Goal: Book appointment/travel/reservation

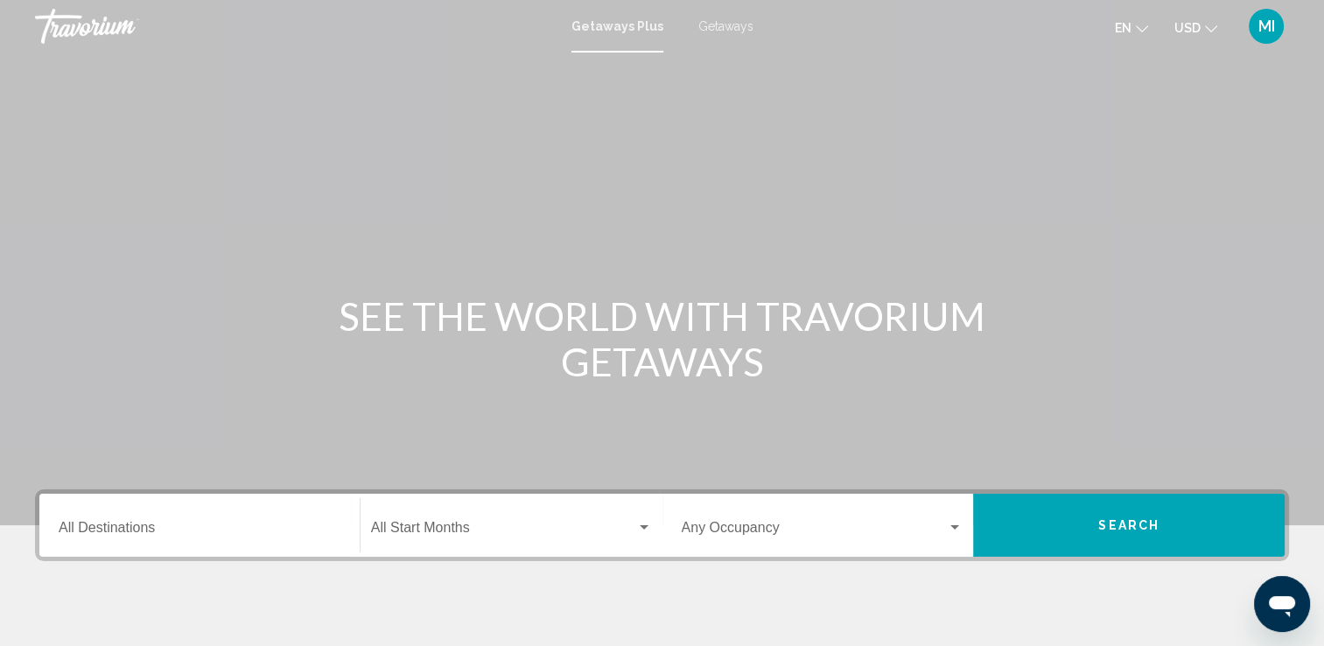
click at [714, 30] on span "Getaways" at bounding box center [725, 26] width 55 height 14
click at [112, 528] on input "Destination All Destinations" at bounding box center [200, 531] width 282 height 16
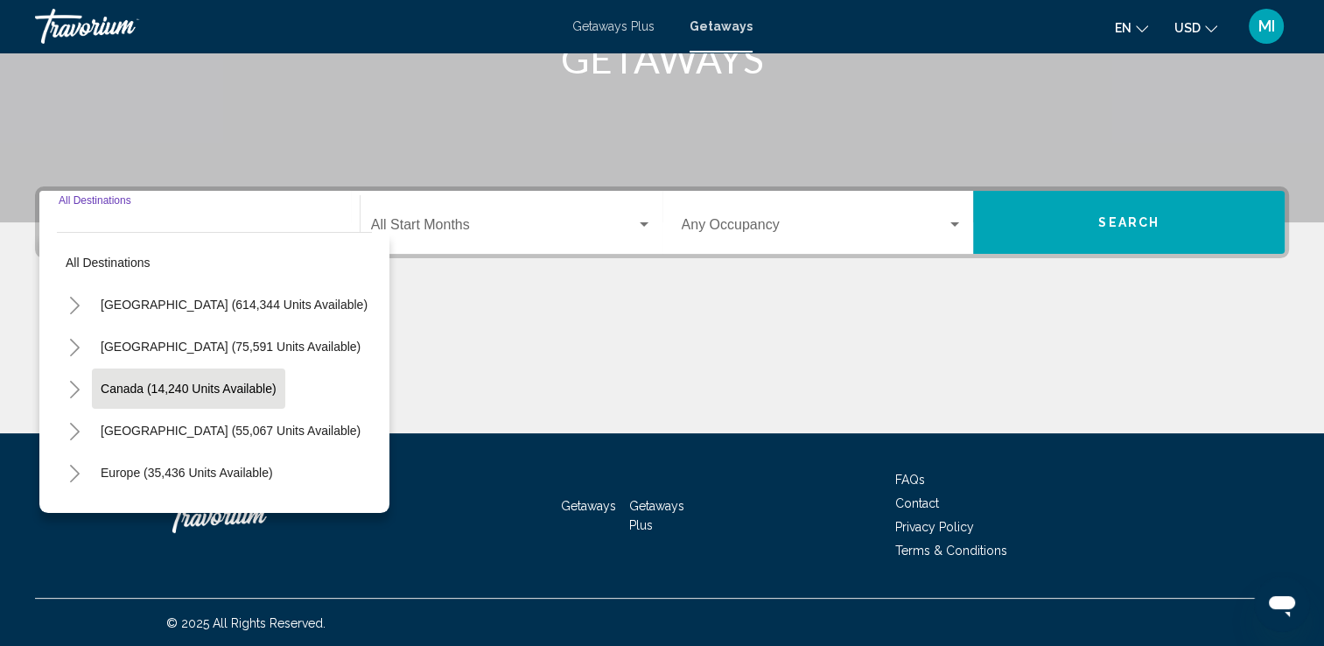
scroll to position [304, 0]
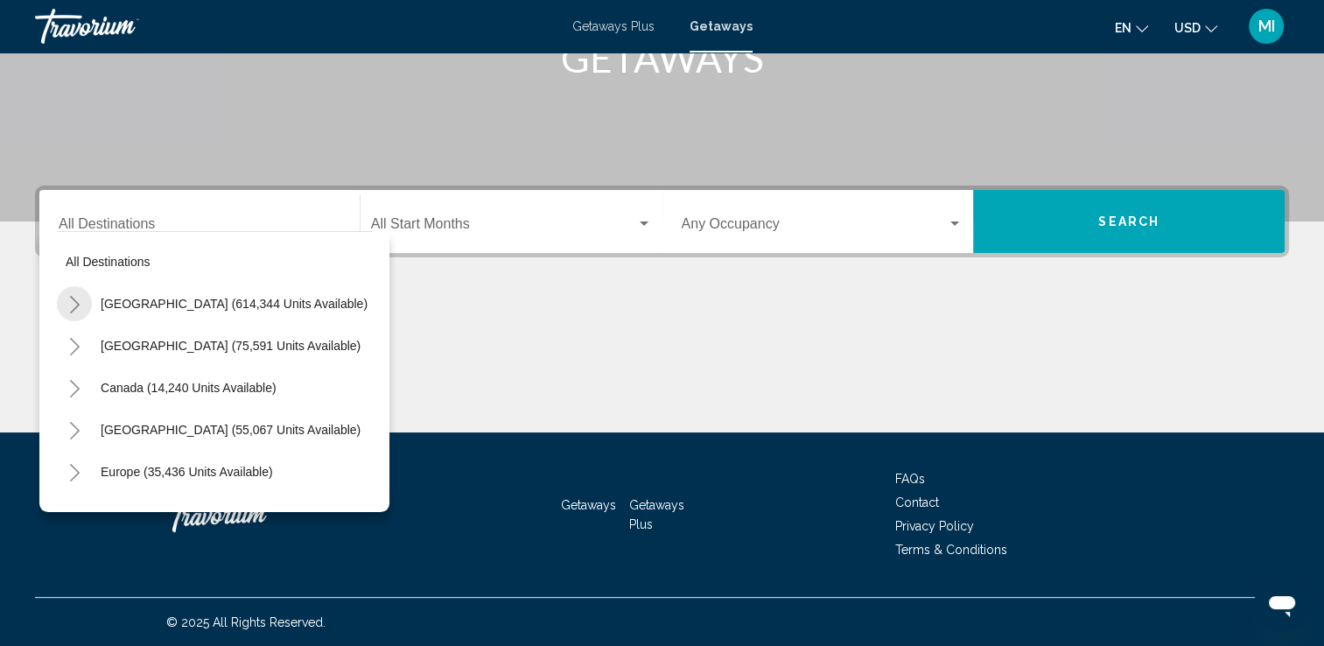
click at [77, 303] on icon "Toggle United States (614,344 units available)" at bounding box center [75, 304] width 10 height 17
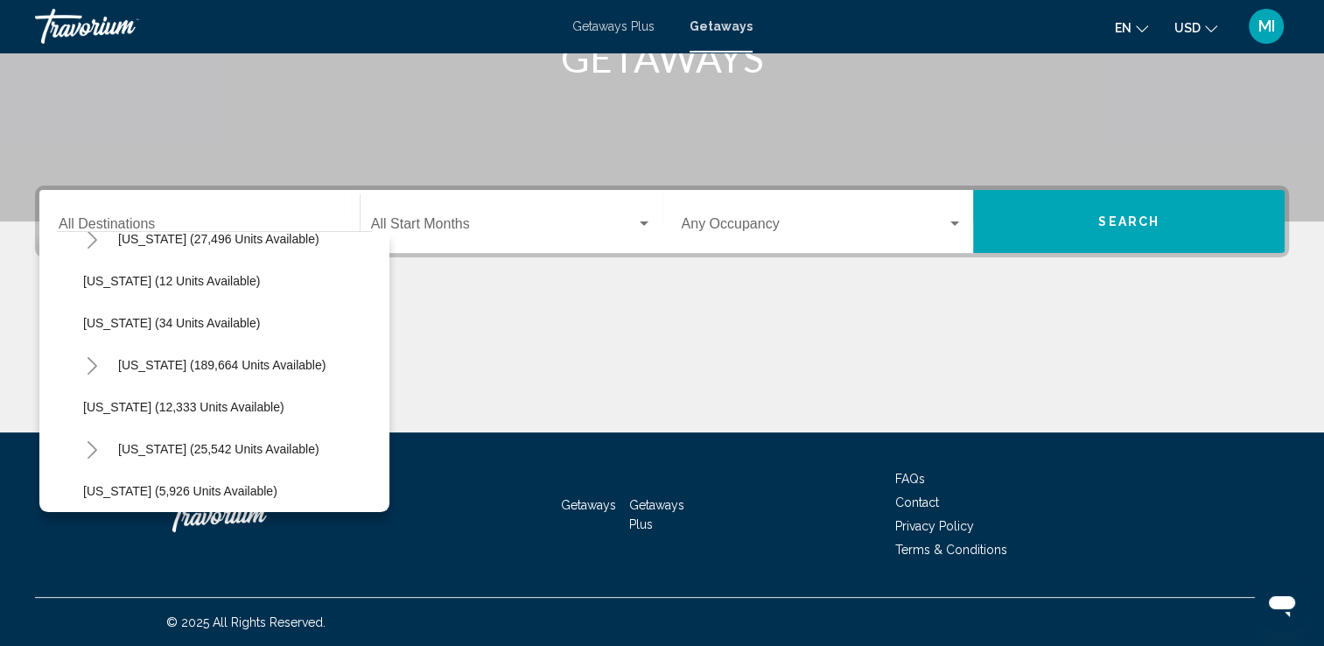
scroll to position [217, 0]
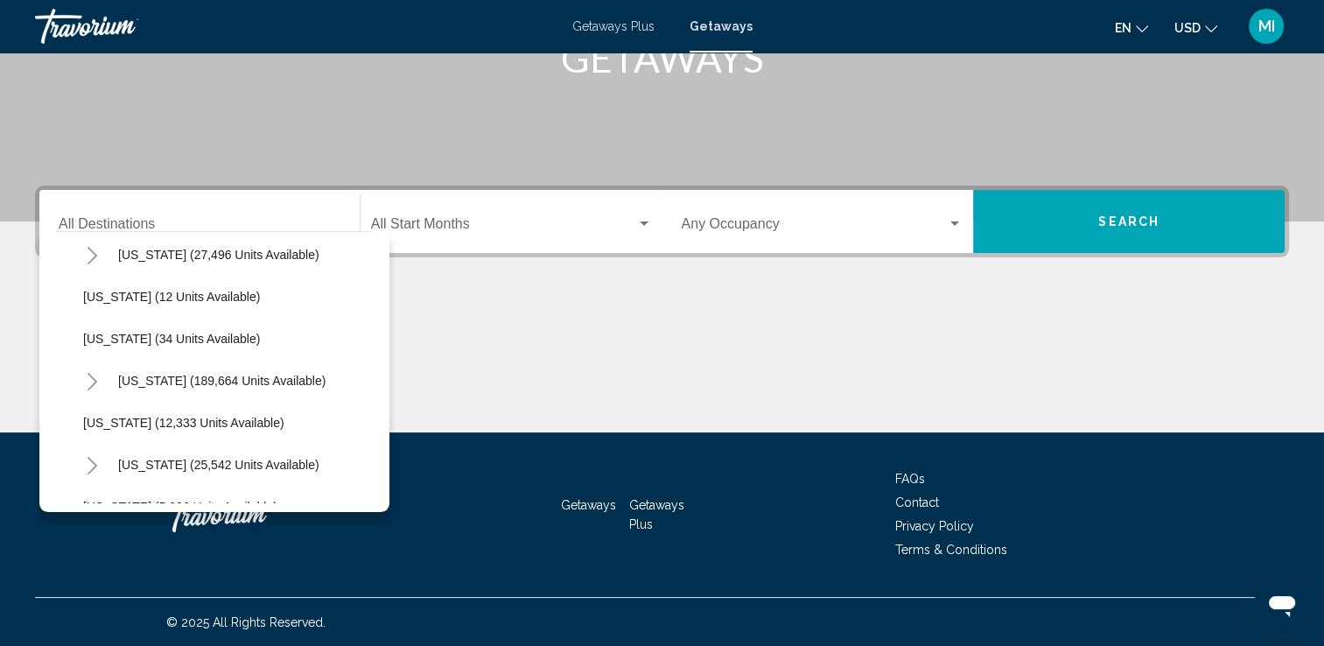
click at [94, 373] on icon "Toggle Florida (189,664 units available)" at bounding box center [92, 381] width 13 height 17
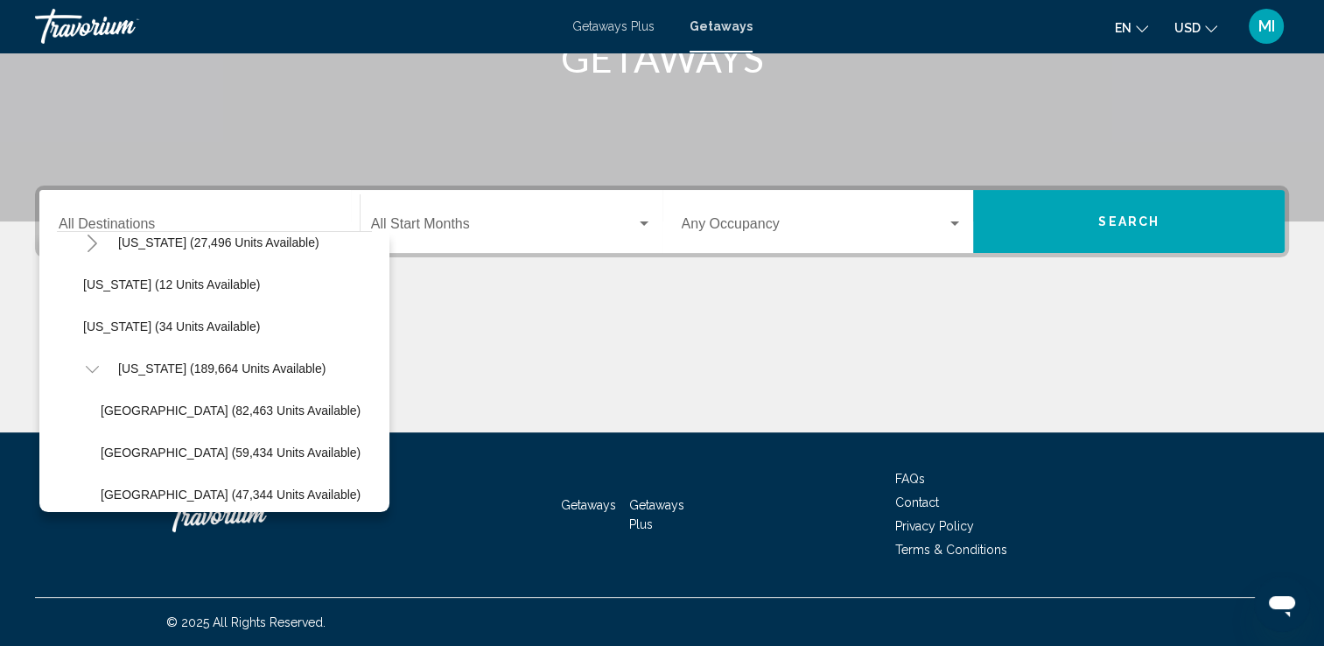
scroll to position [255, 0]
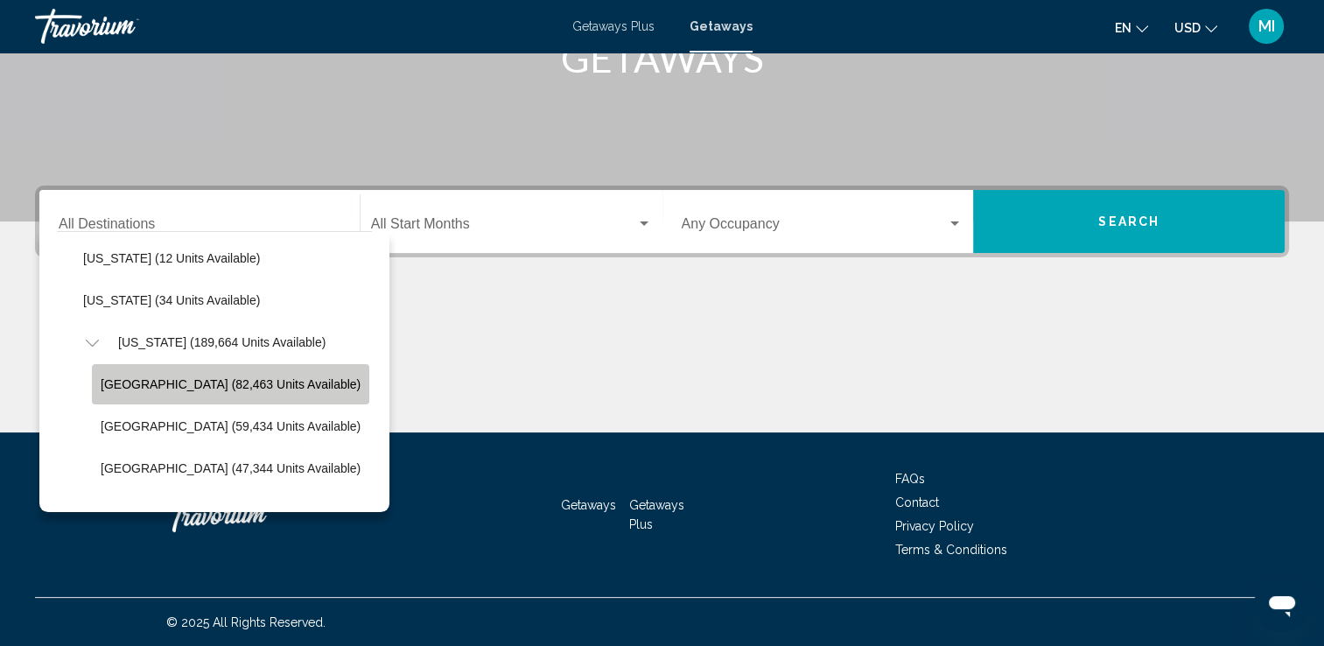
click at [276, 383] on span "[GEOGRAPHIC_DATA] (82,463 units available)" at bounding box center [231, 384] width 260 height 14
type input "**********"
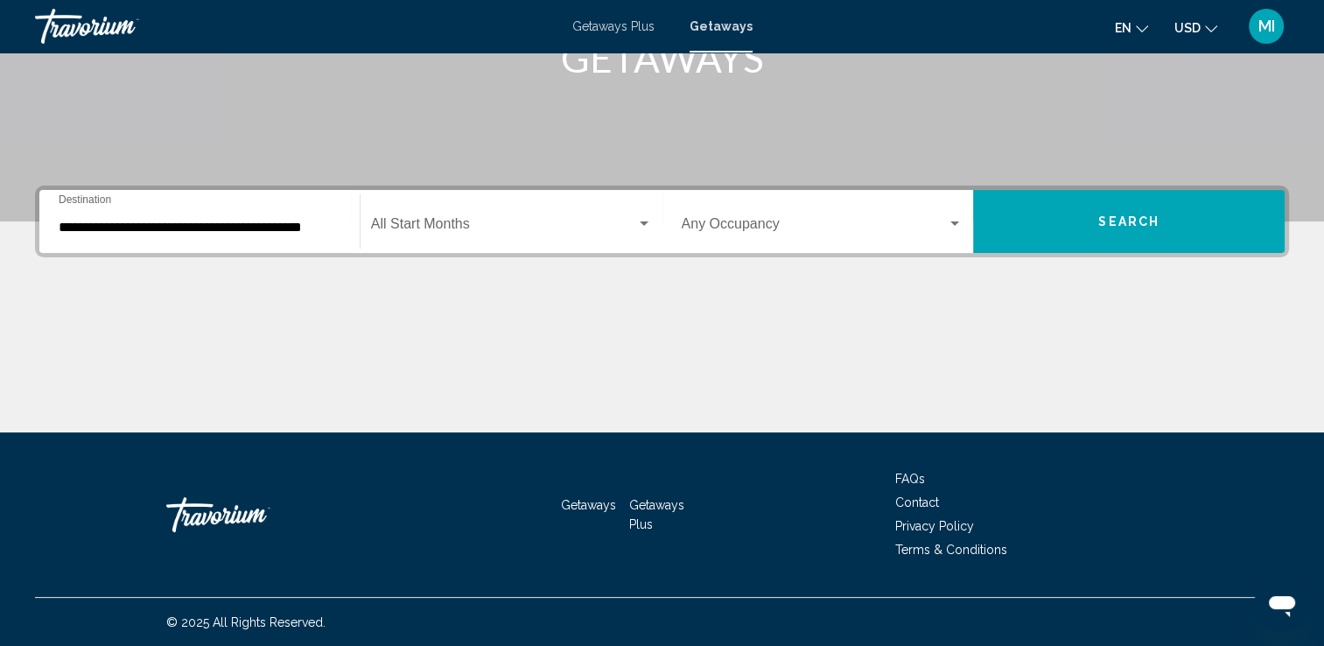
click at [463, 218] on div "Start Month All Start Months" at bounding box center [511, 221] width 281 height 55
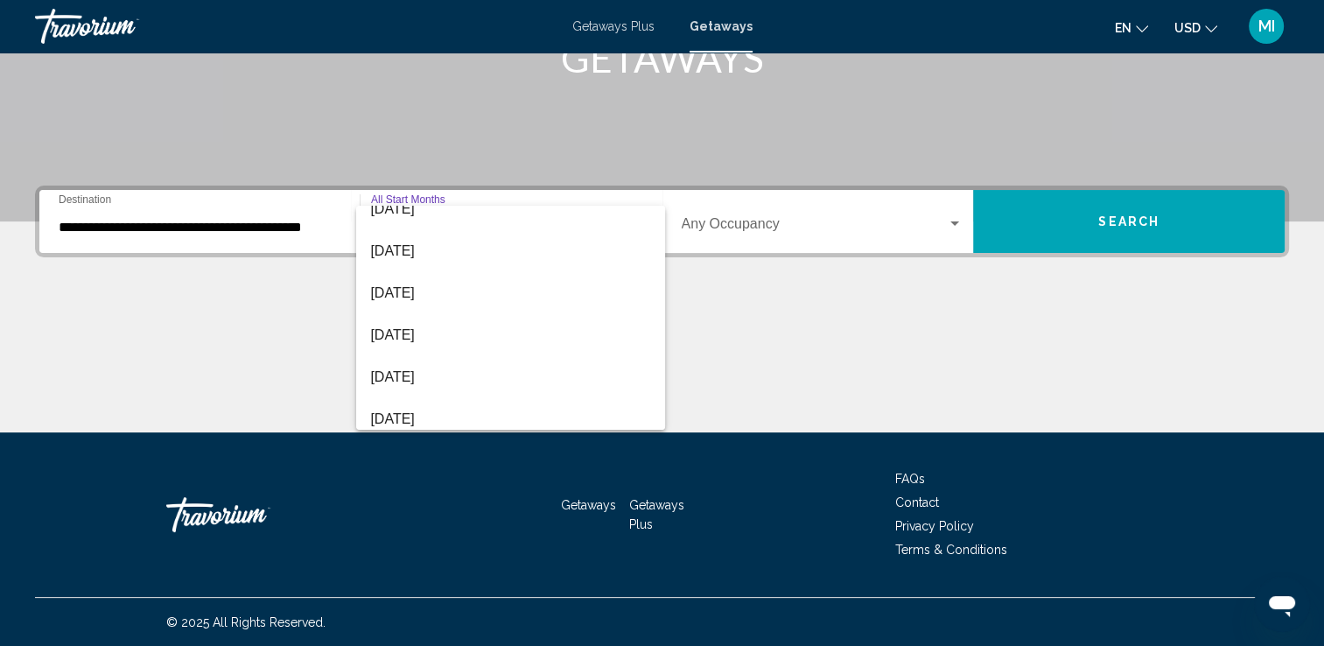
scroll to position [187, 0]
click at [492, 373] on span "[DATE]" at bounding box center [510, 375] width 281 height 42
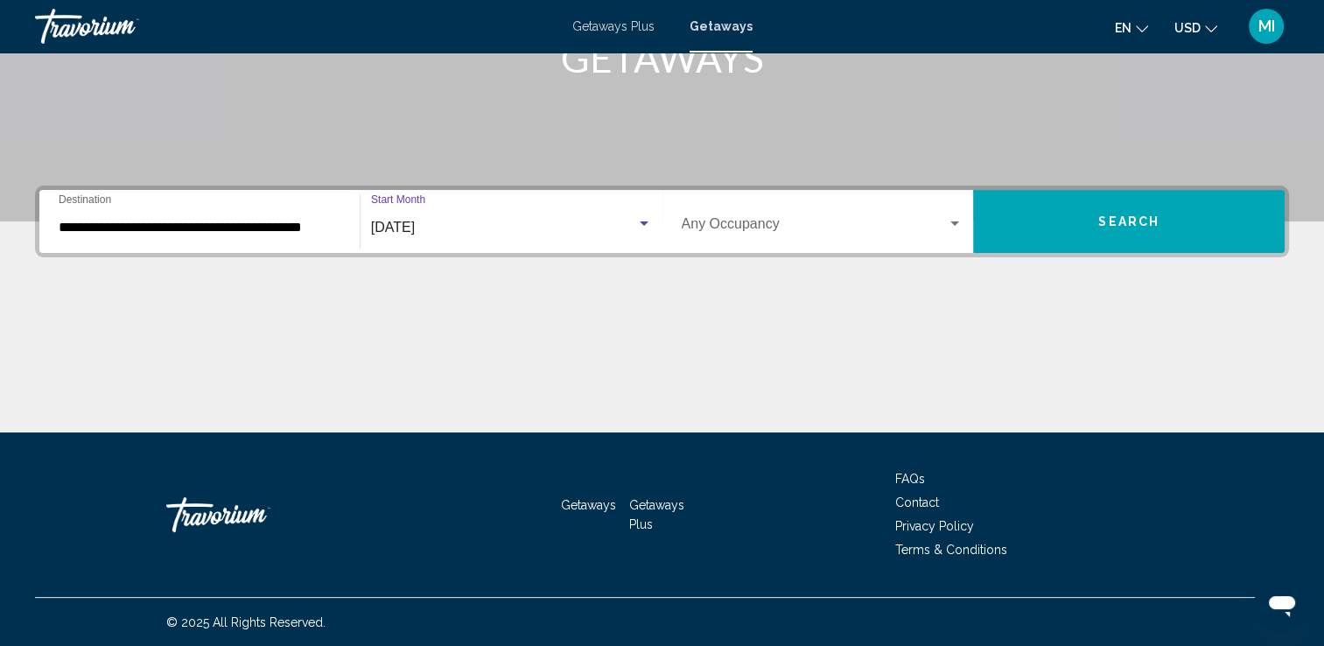
click at [723, 220] on span "Search widget" at bounding box center [815, 228] width 266 height 16
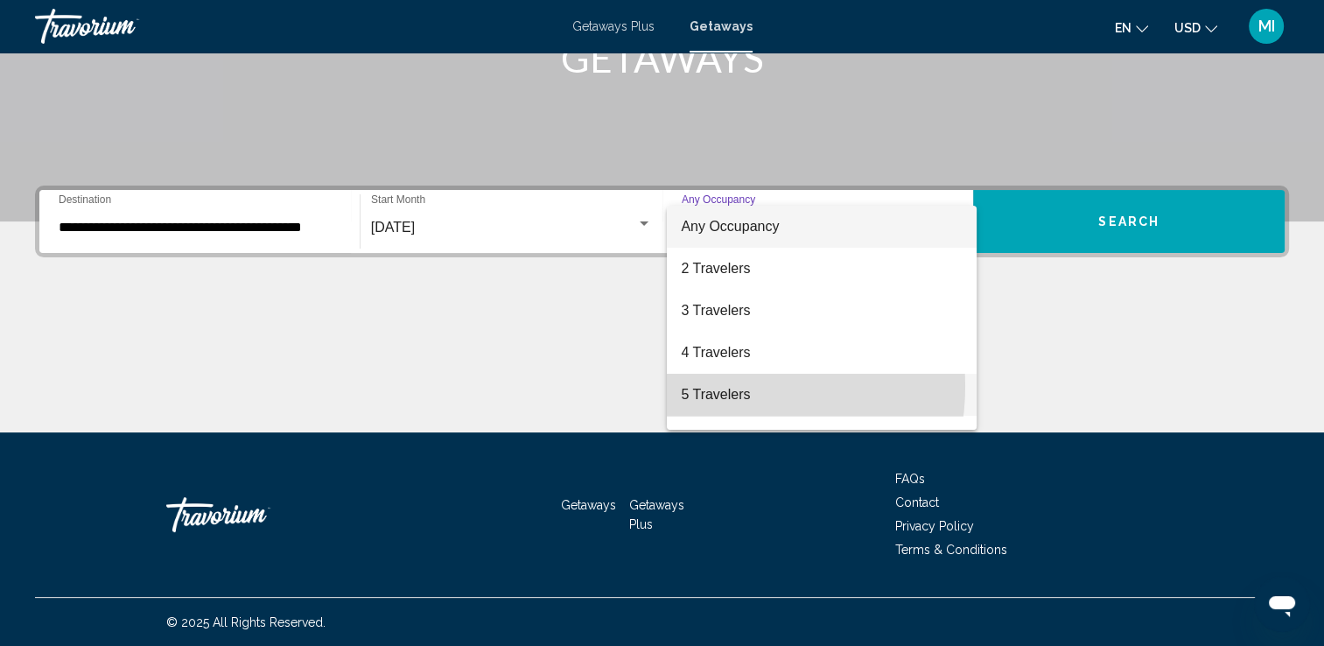
click at [714, 386] on span "5 Travelers" at bounding box center [822, 395] width 282 height 42
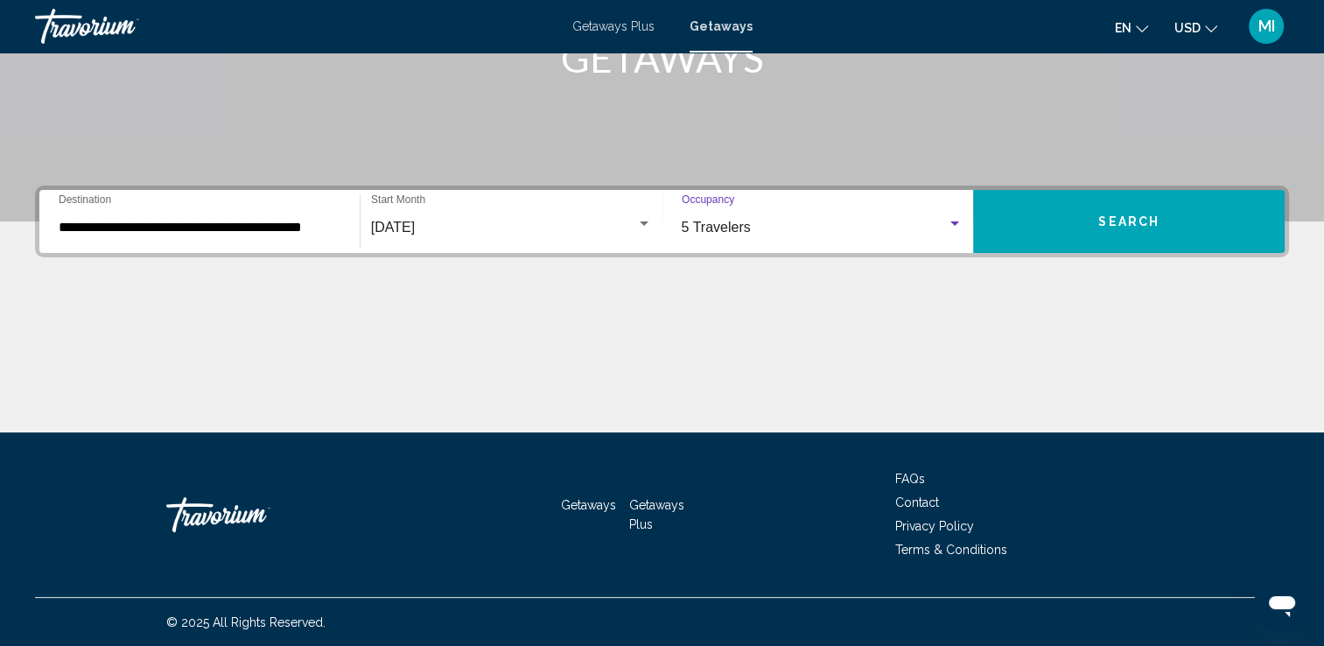
click at [1080, 219] on button "Search" at bounding box center [1128, 221] width 311 height 63
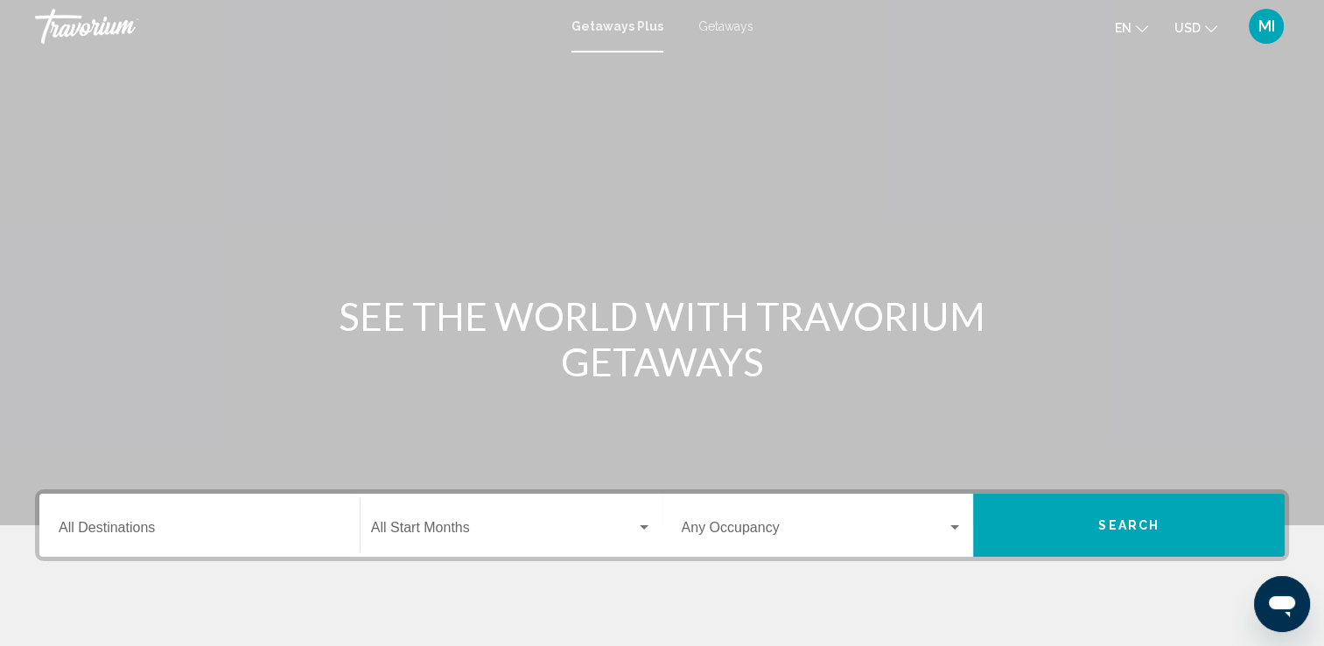
click at [725, 30] on span "Getaways" at bounding box center [725, 26] width 55 height 14
click at [127, 529] on input "Destination All Destinations" at bounding box center [200, 531] width 282 height 16
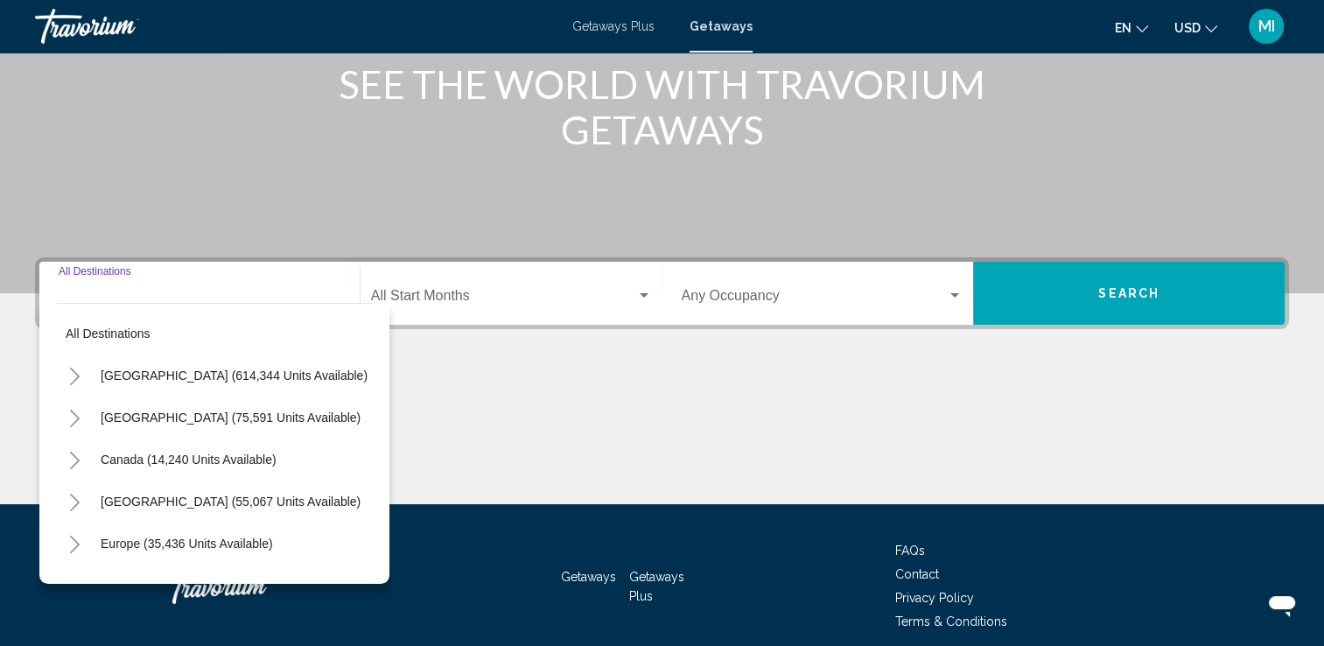
scroll to position [304, 0]
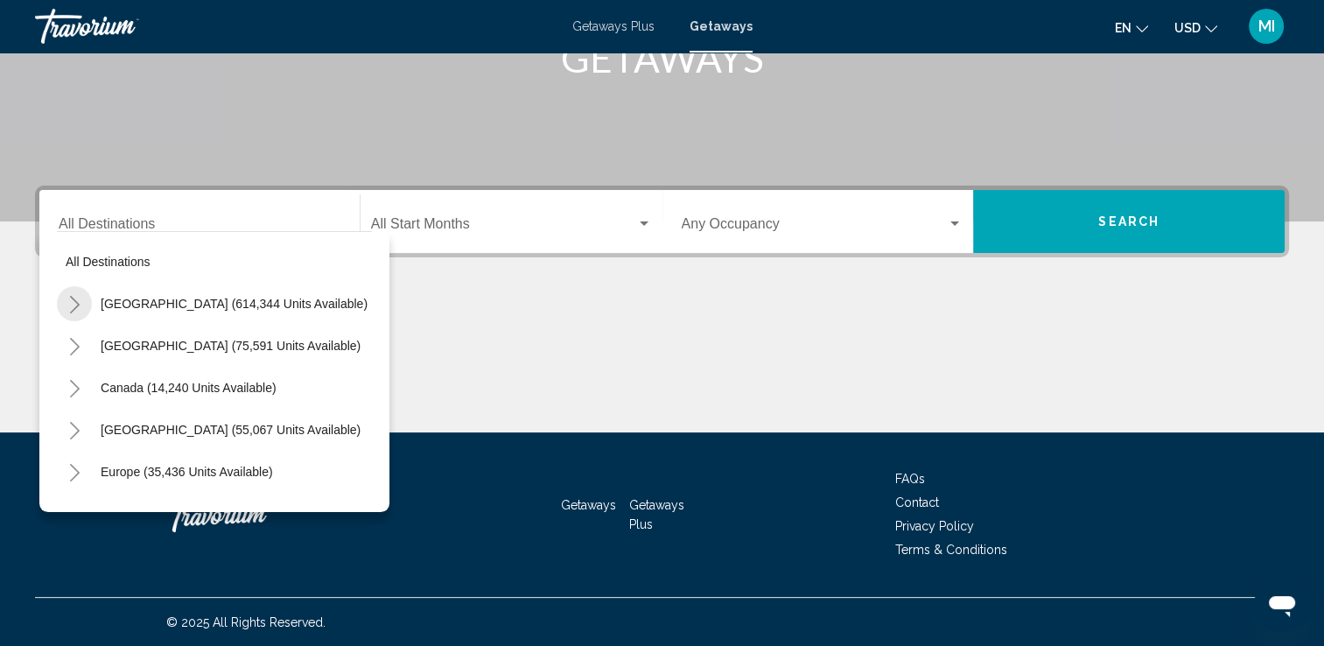
click at [68, 310] on icon "Toggle United States (614,344 units available)" at bounding box center [74, 304] width 13 height 17
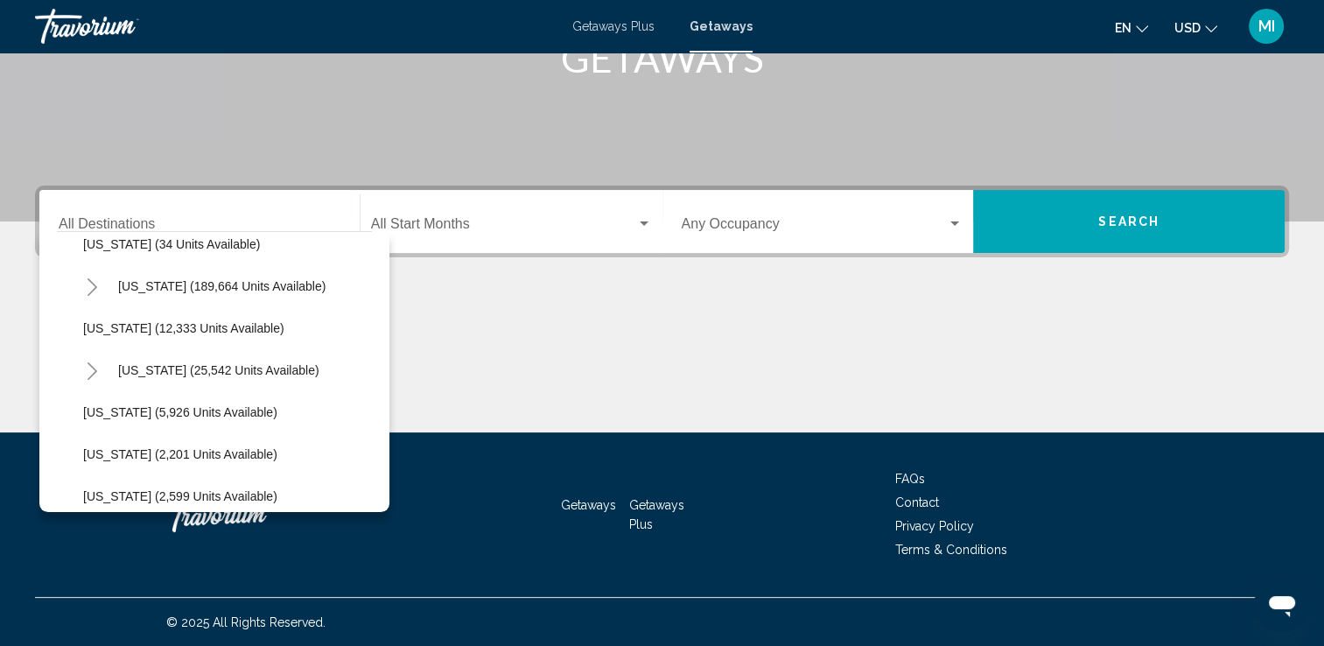
scroll to position [288, 0]
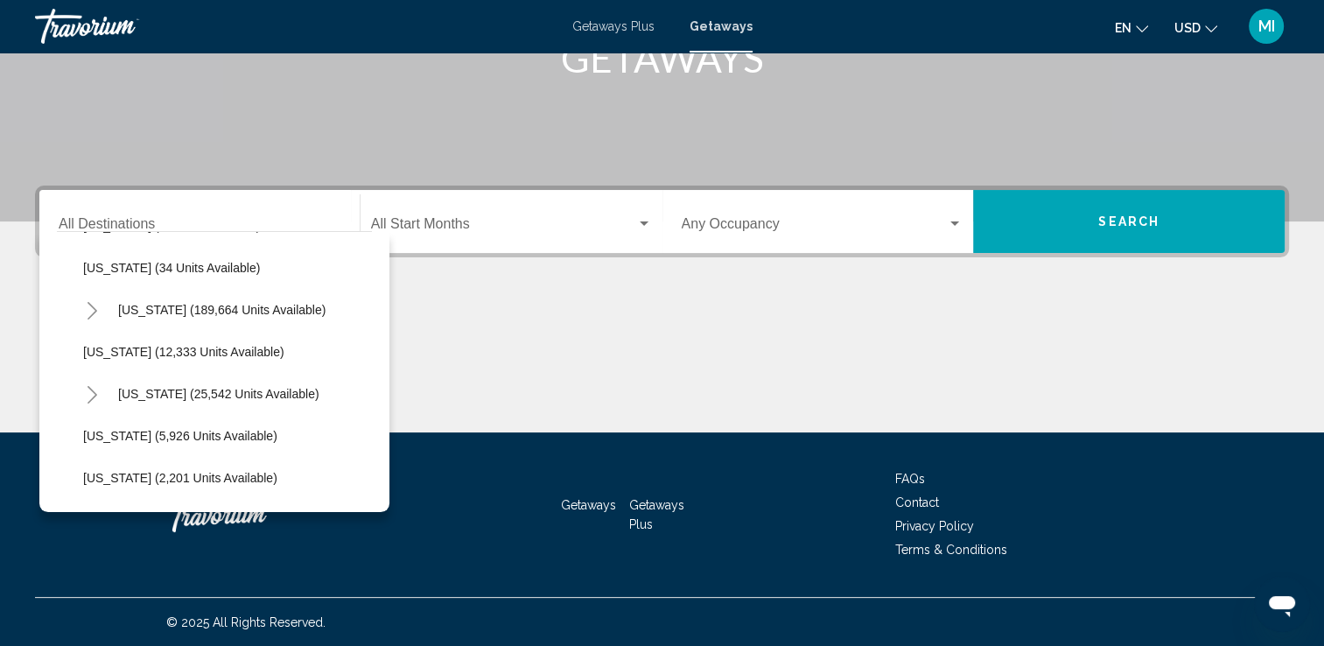
click at [94, 308] on icon "Toggle Florida (189,664 units available)" at bounding box center [92, 310] width 10 height 17
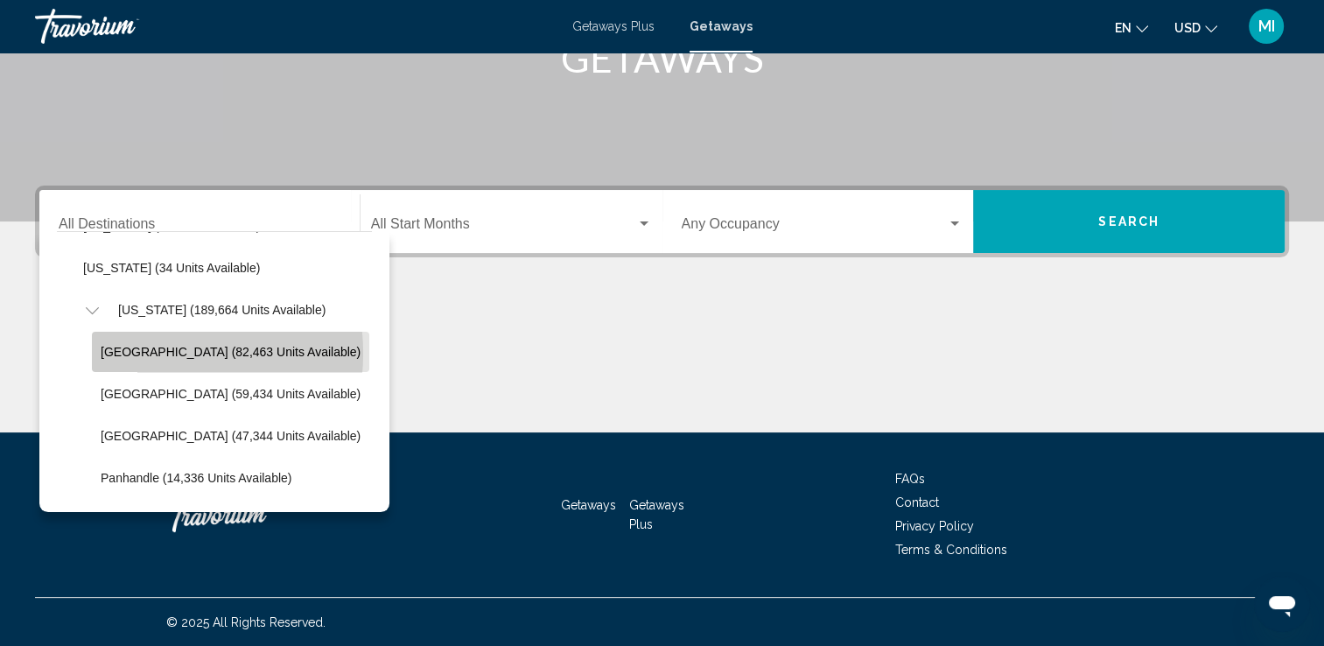
click at [138, 352] on span "[GEOGRAPHIC_DATA] (82,463 units available)" at bounding box center [231, 352] width 260 height 14
type input "**********"
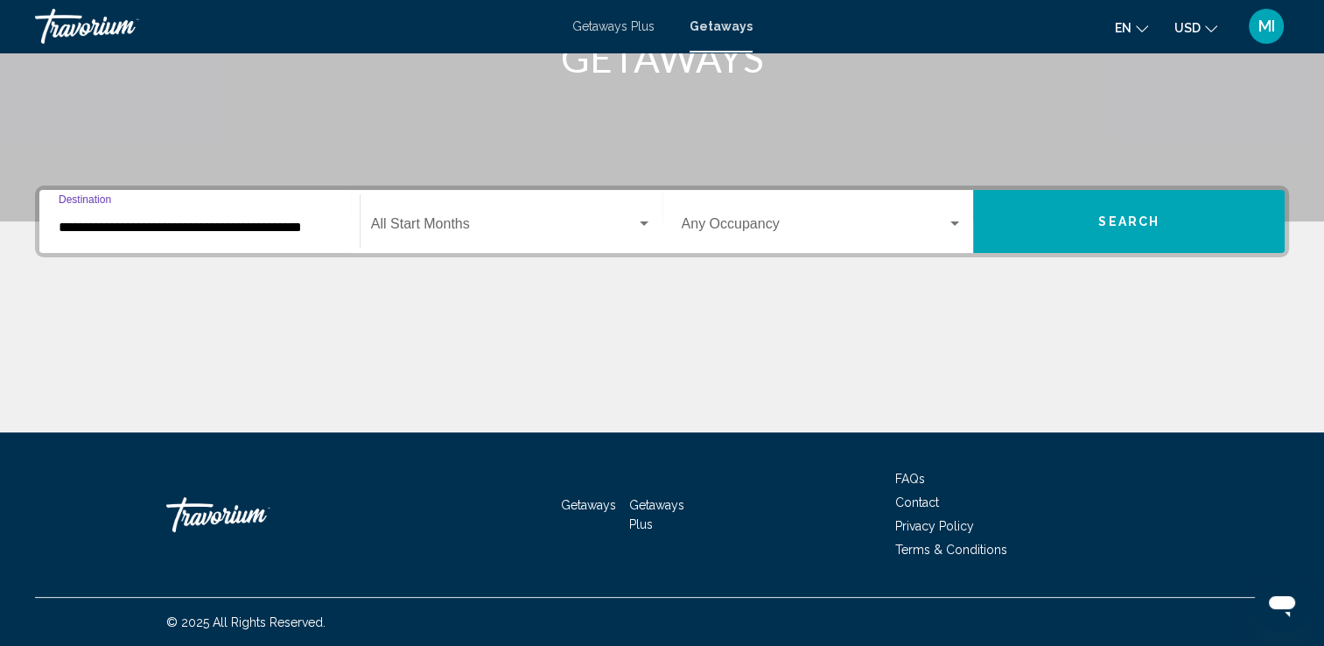
click at [398, 225] on span "Search widget" at bounding box center [503, 228] width 265 height 16
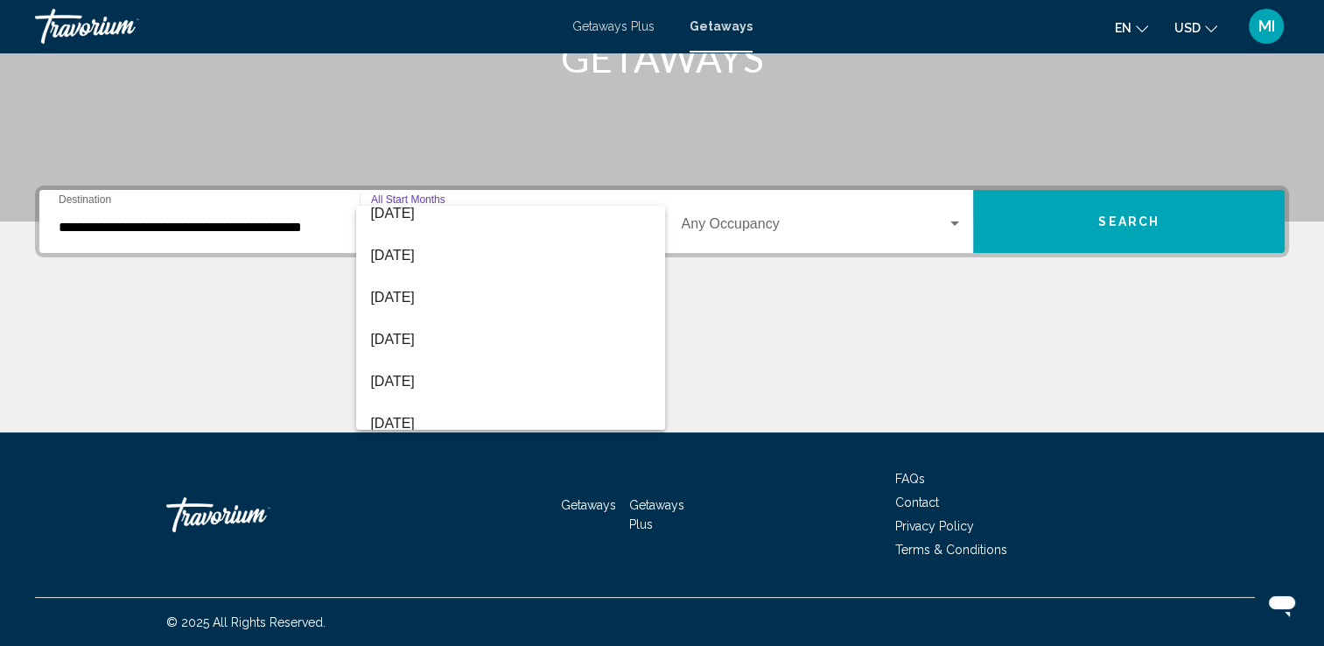
scroll to position [230, 0]
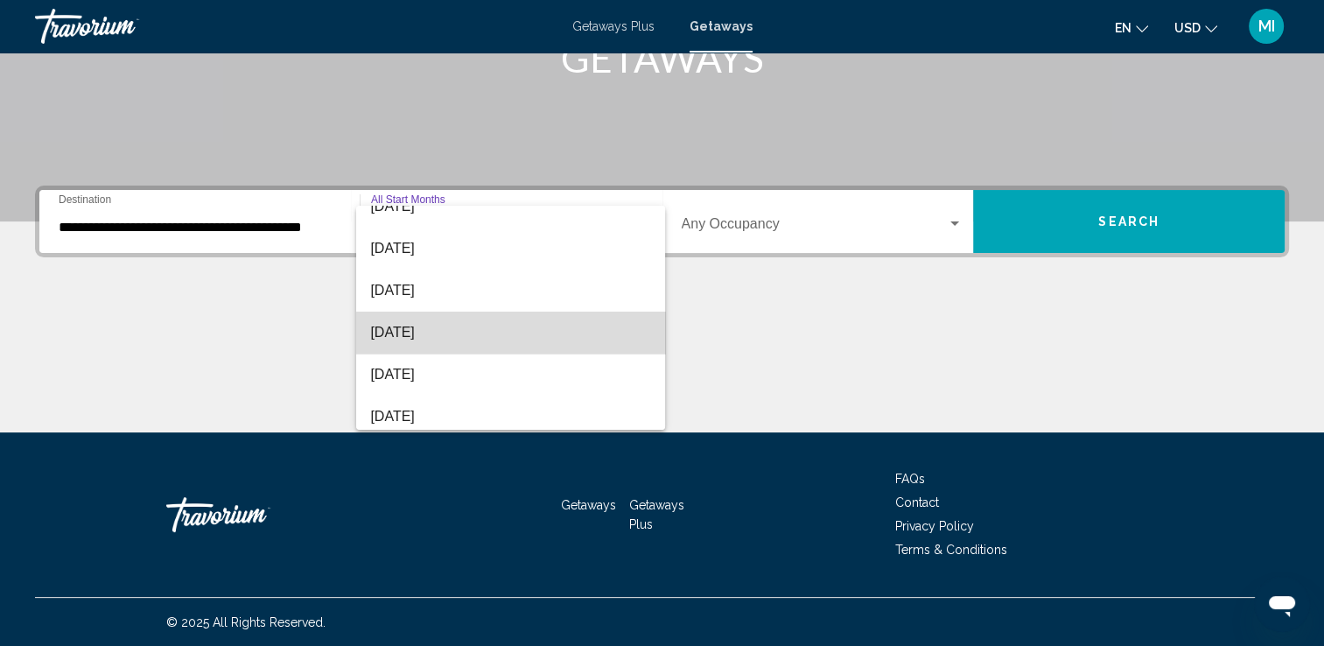
click at [528, 341] on span "[DATE]" at bounding box center [510, 332] width 281 height 42
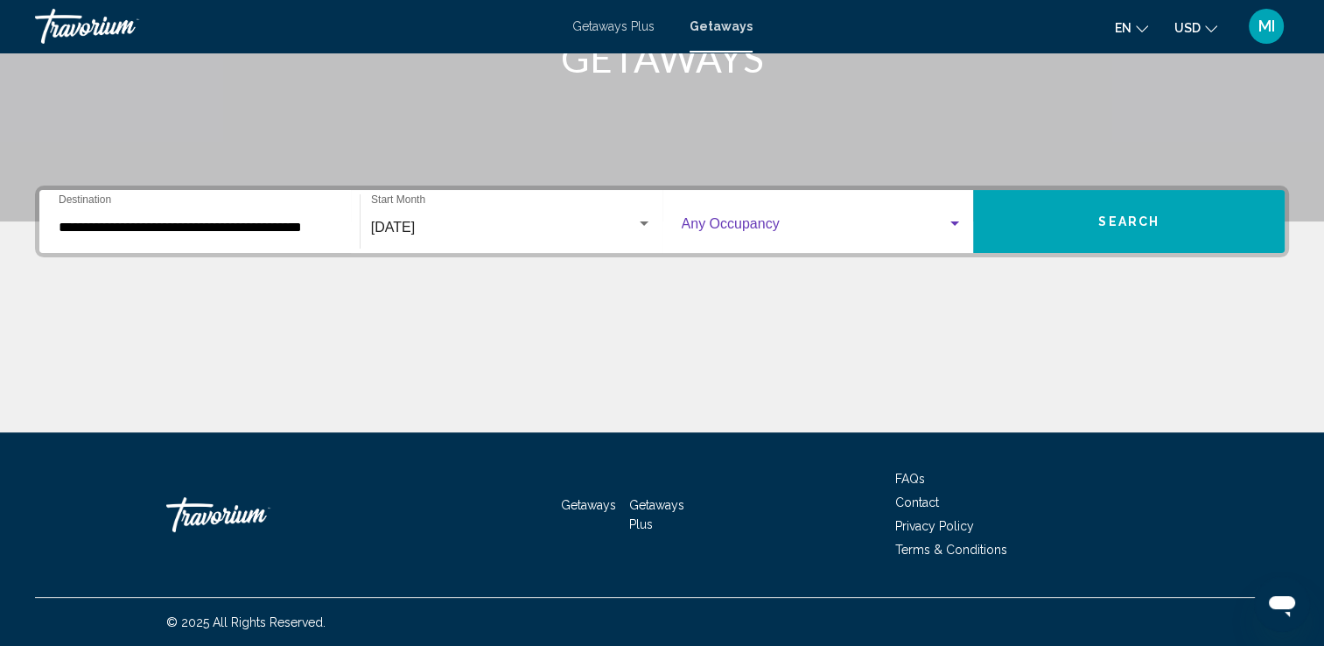
click at [949, 222] on div "Search widget" at bounding box center [955, 224] width 16 height 14
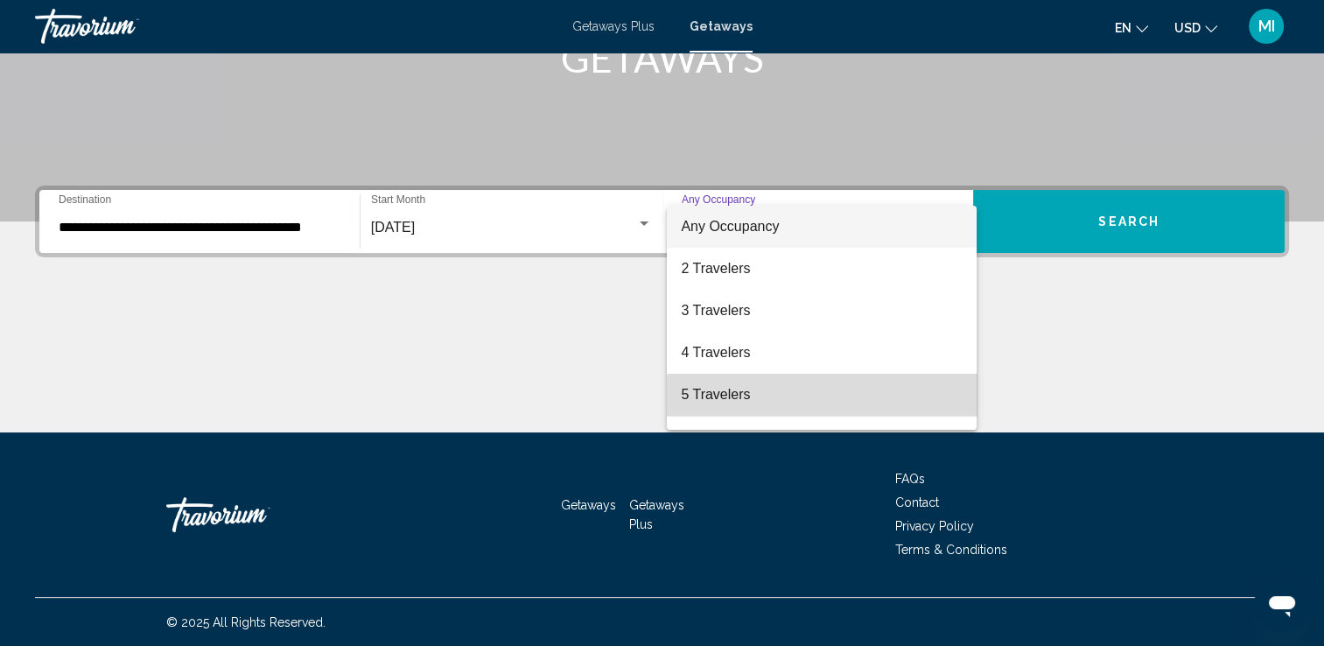
click at [835, 396] on span "5 Travelers" at bounding box center [822, 395] width 282 height 42
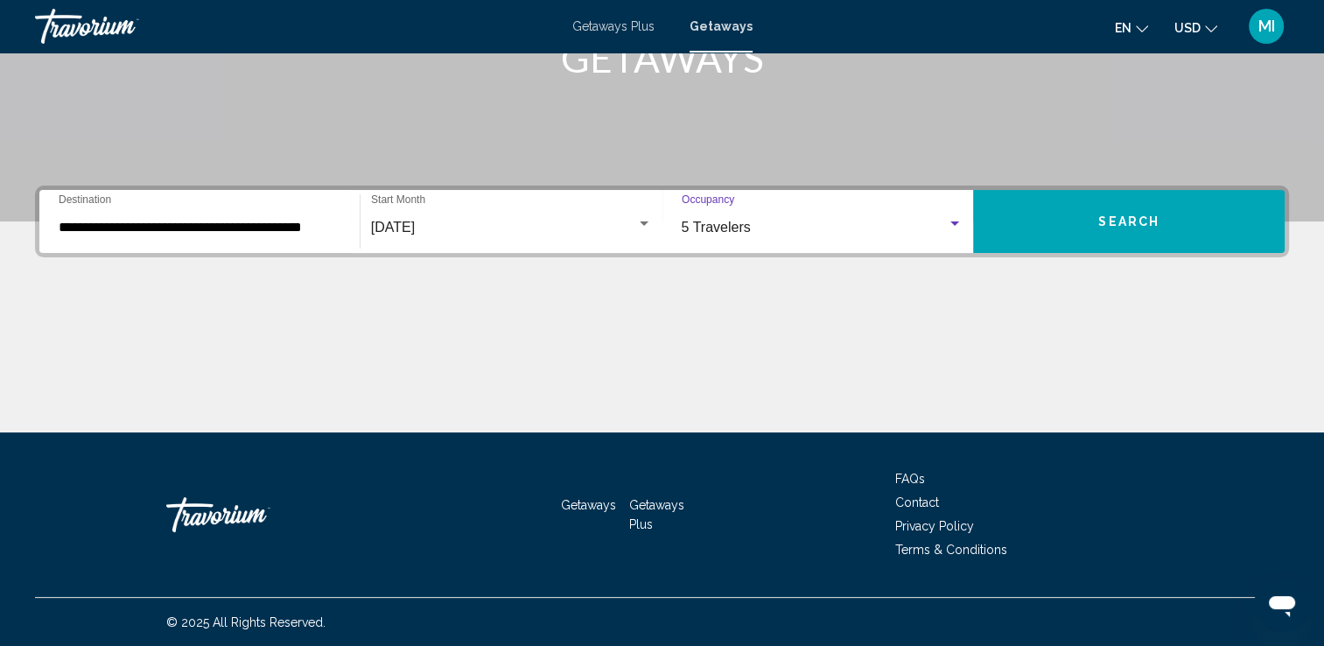
click at [1118, 227] on span "Search" at bounding box center [1128, 222] width 61 height 14
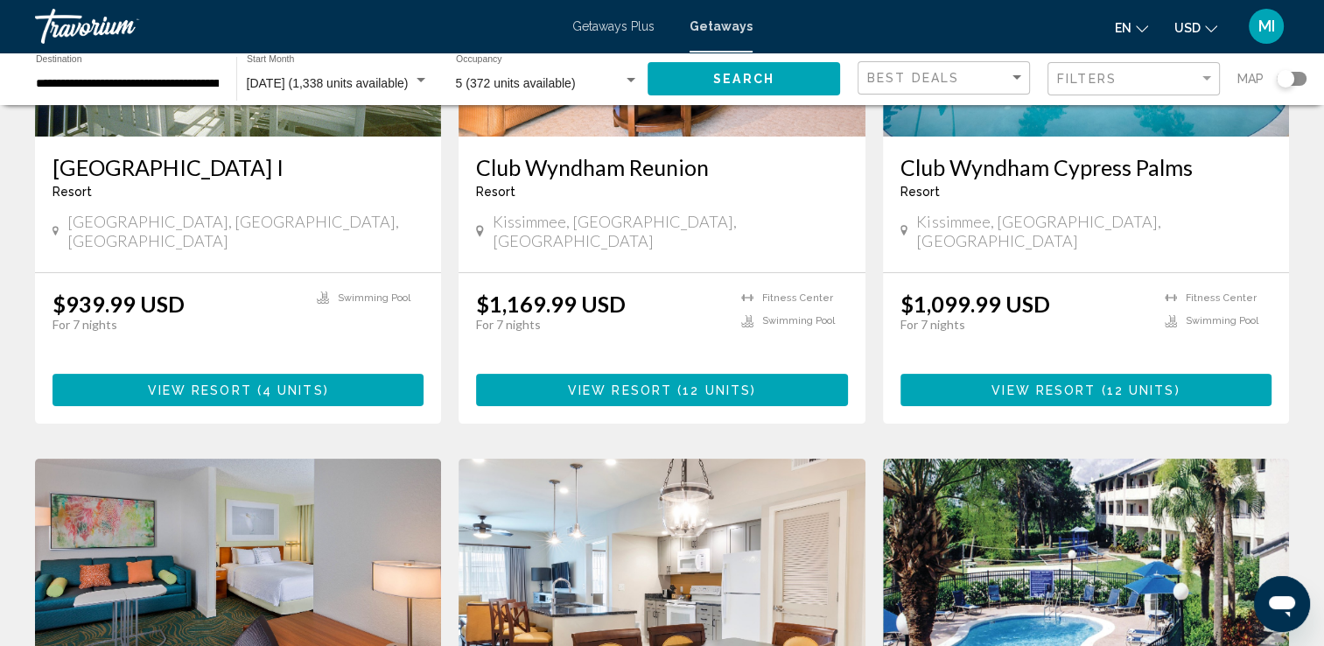
scroll to position [331, 0]
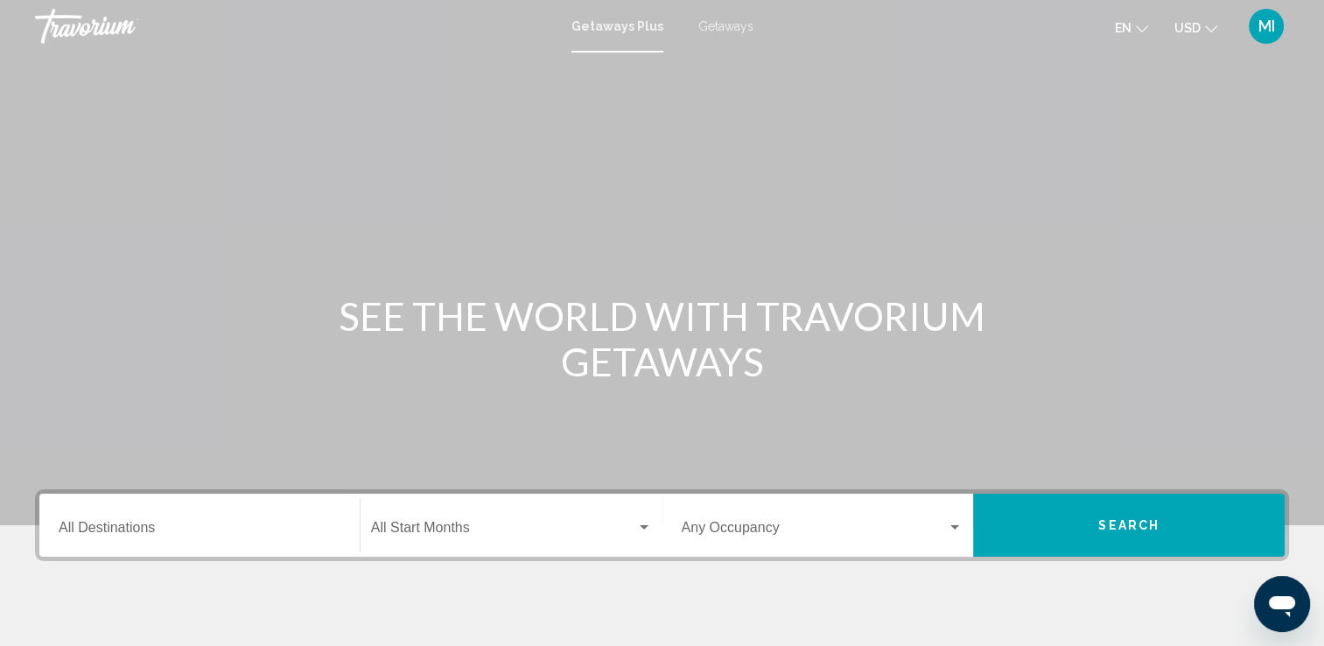
click at [707, 29] on span "Getaways" at bounding box center [725, 26] width 55 height 14
click at [103, 528] on input "Destination All Destinations" at bounding box center [200, 531] width 282 height 16
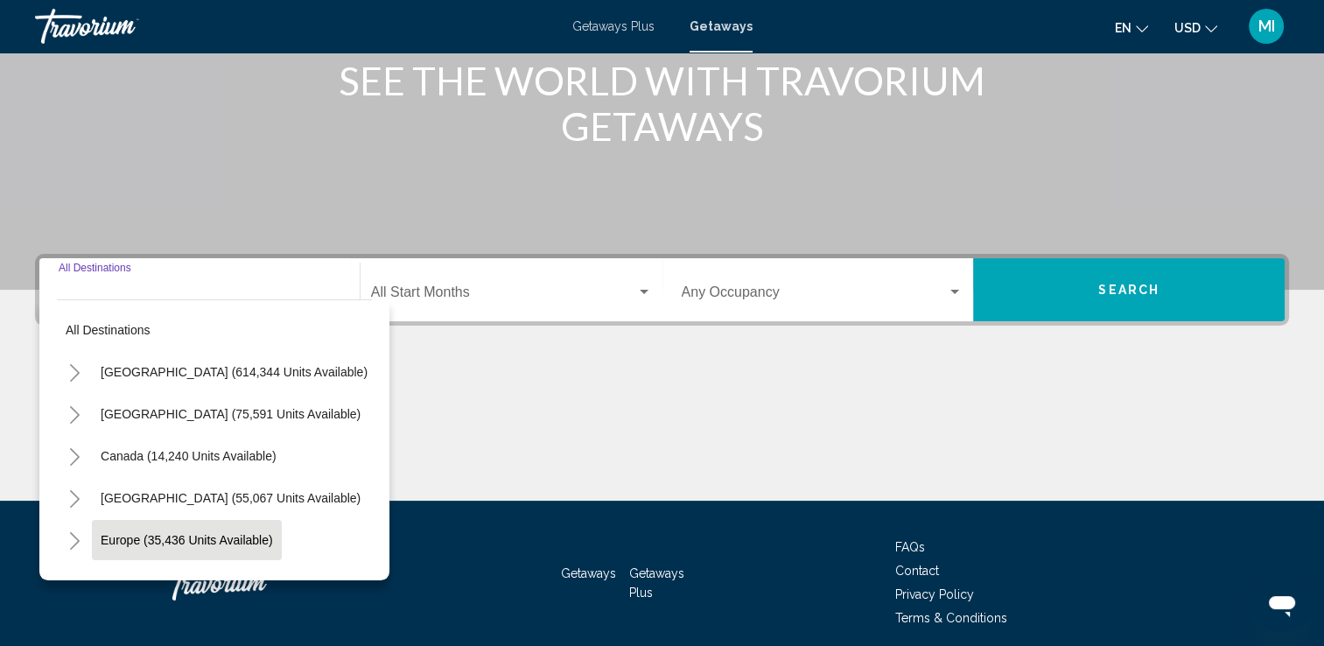
scroll to position [304, 0]
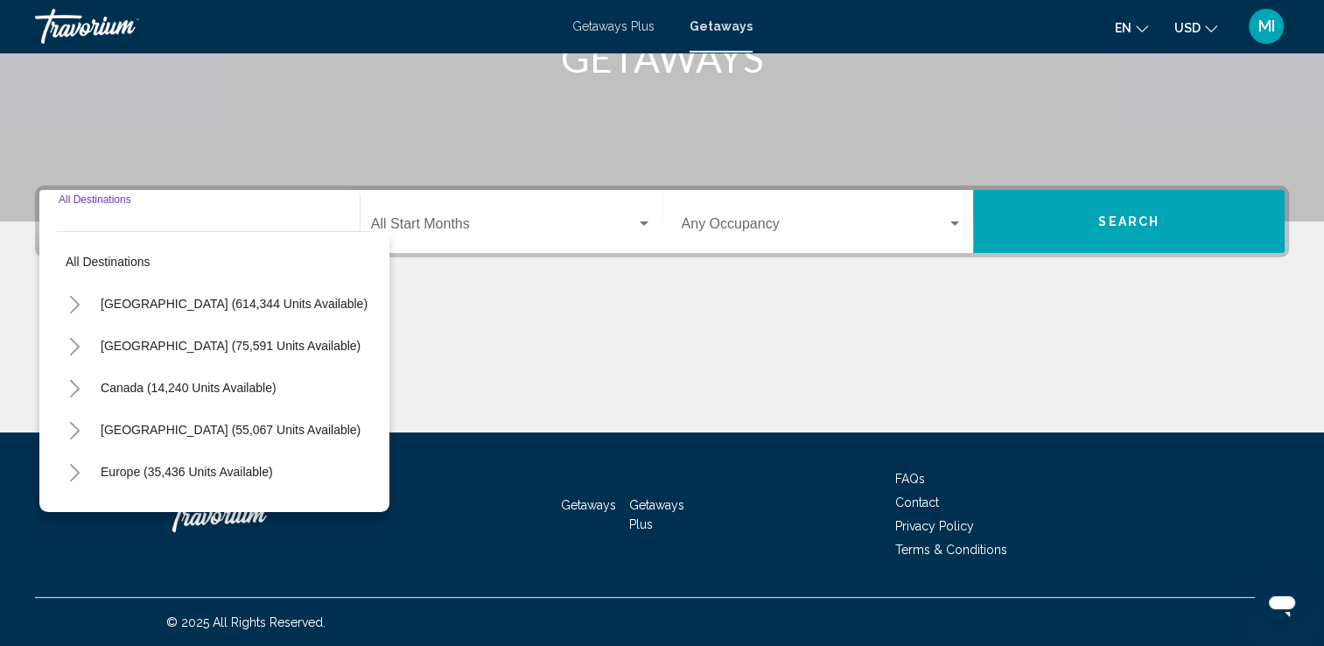
click at [74, 304] on icon "Toggle United States (614,344 units available)" at bounding box center [74, 304] width 13 height 17
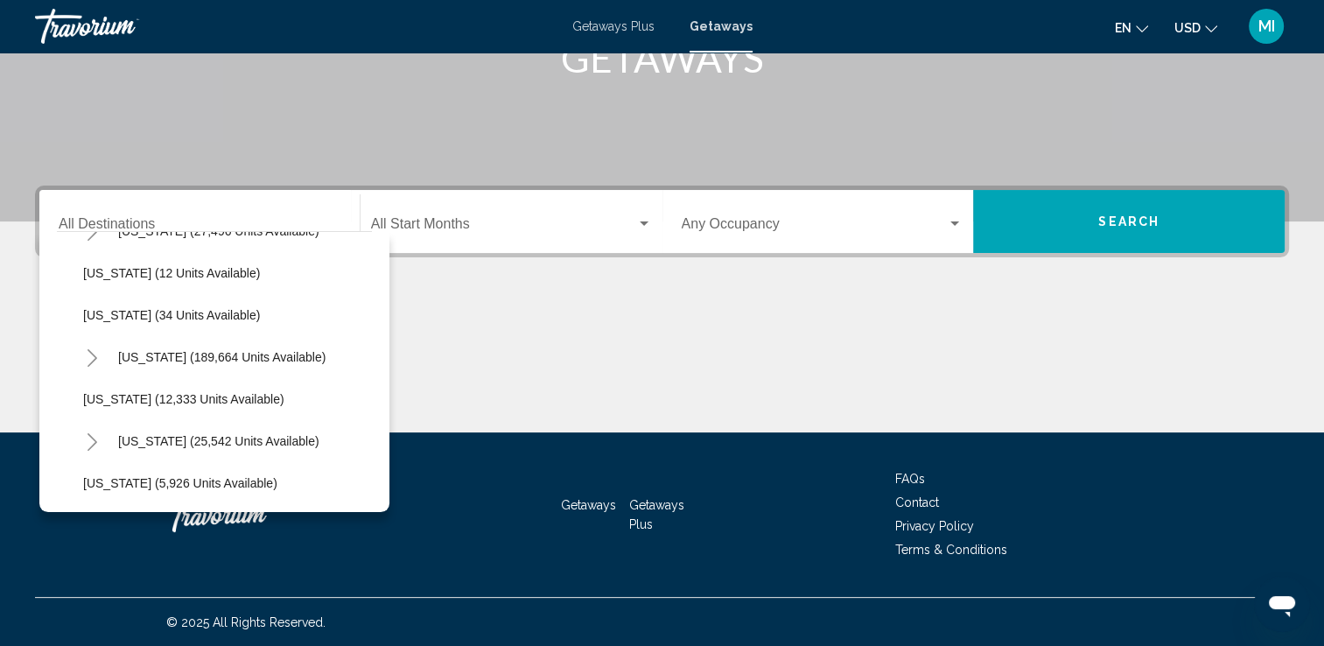
scroll to position [272, 0]
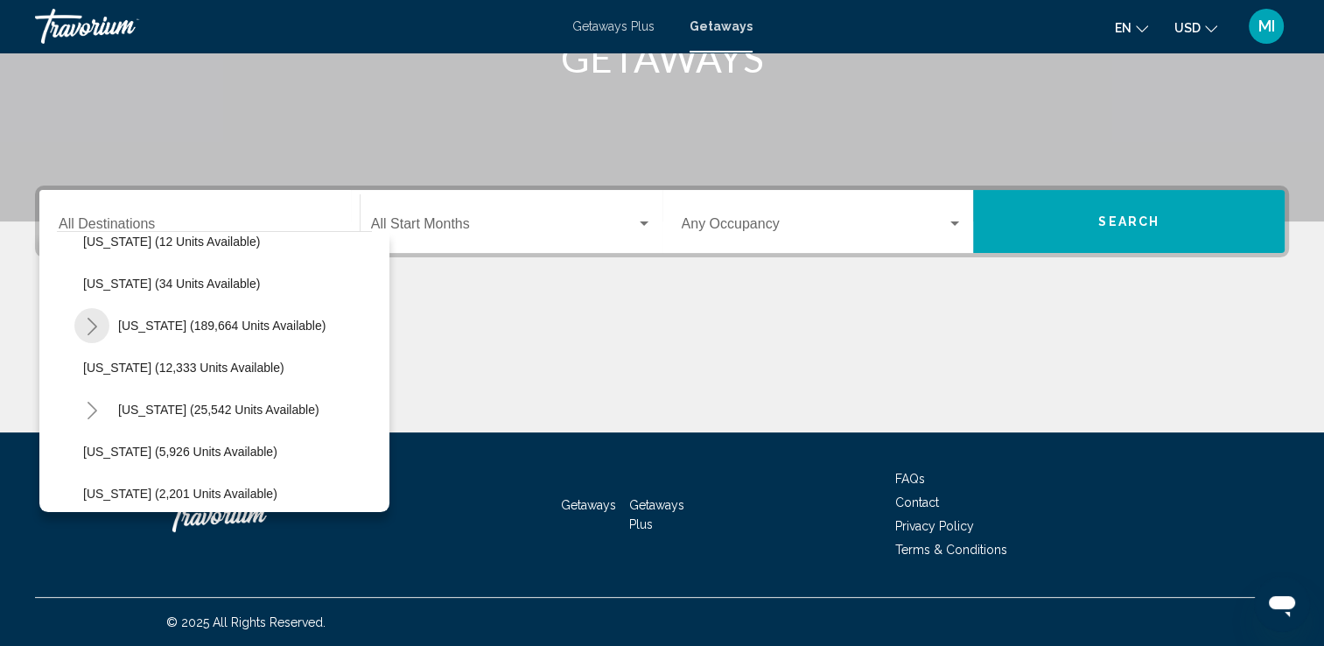
click at [95, 321] on icon "Toggle Florida (189,664 units available)" at bounding box center [92, 326] width 13 height 17
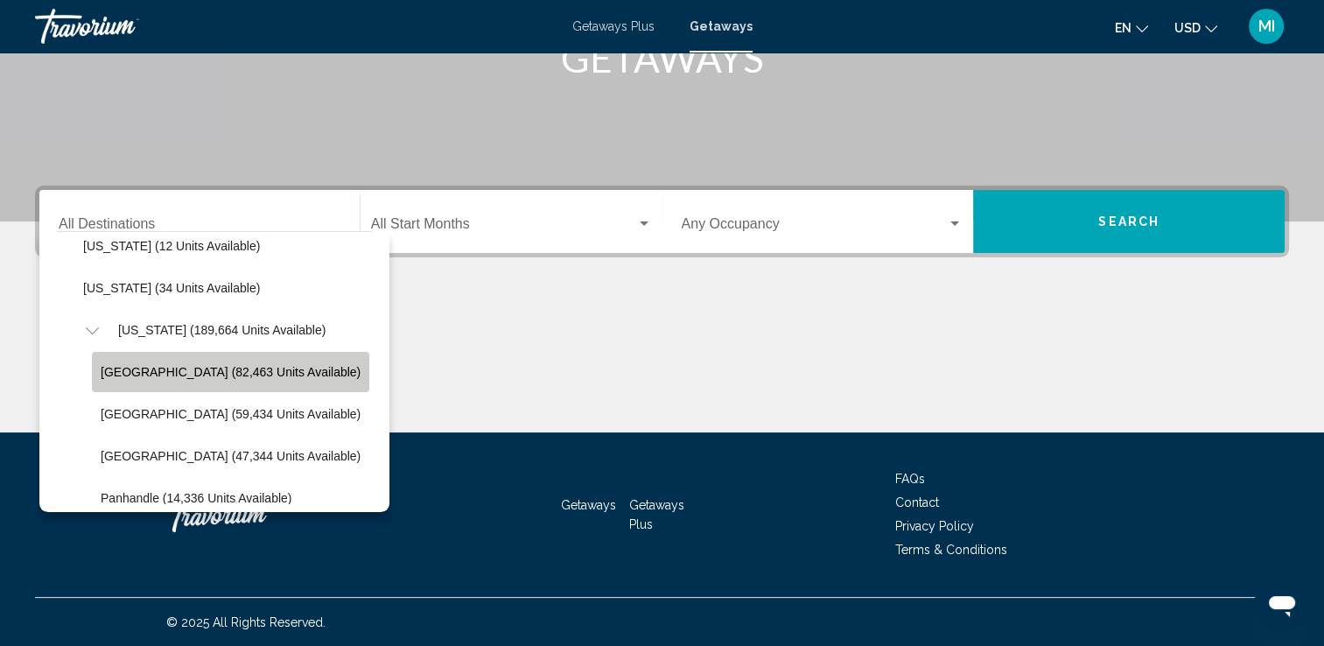
click at [290, 369] on span "[GEOGRAPHIC_DATA] (82,463 units available)" at bounding box center [231, 372] width 260 height 14
type input "**********"
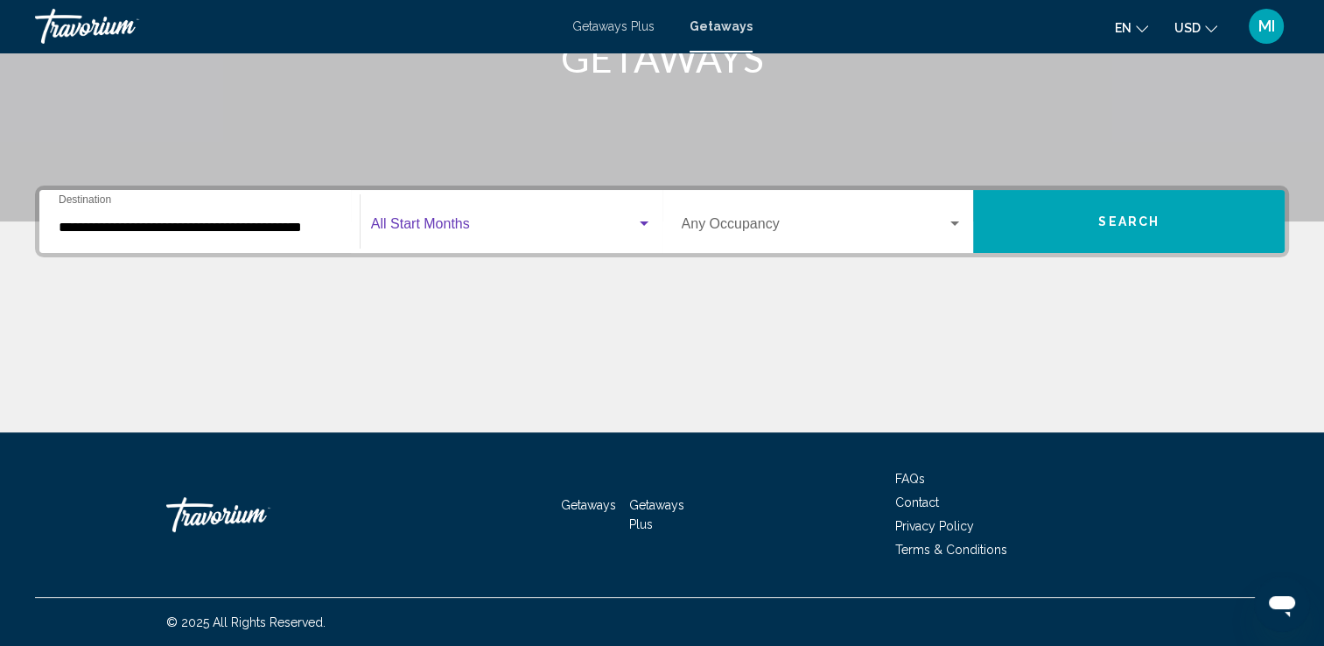
click at [437, 222] on span "Search widget" at bounding box center [503, 228] width 265 height 16
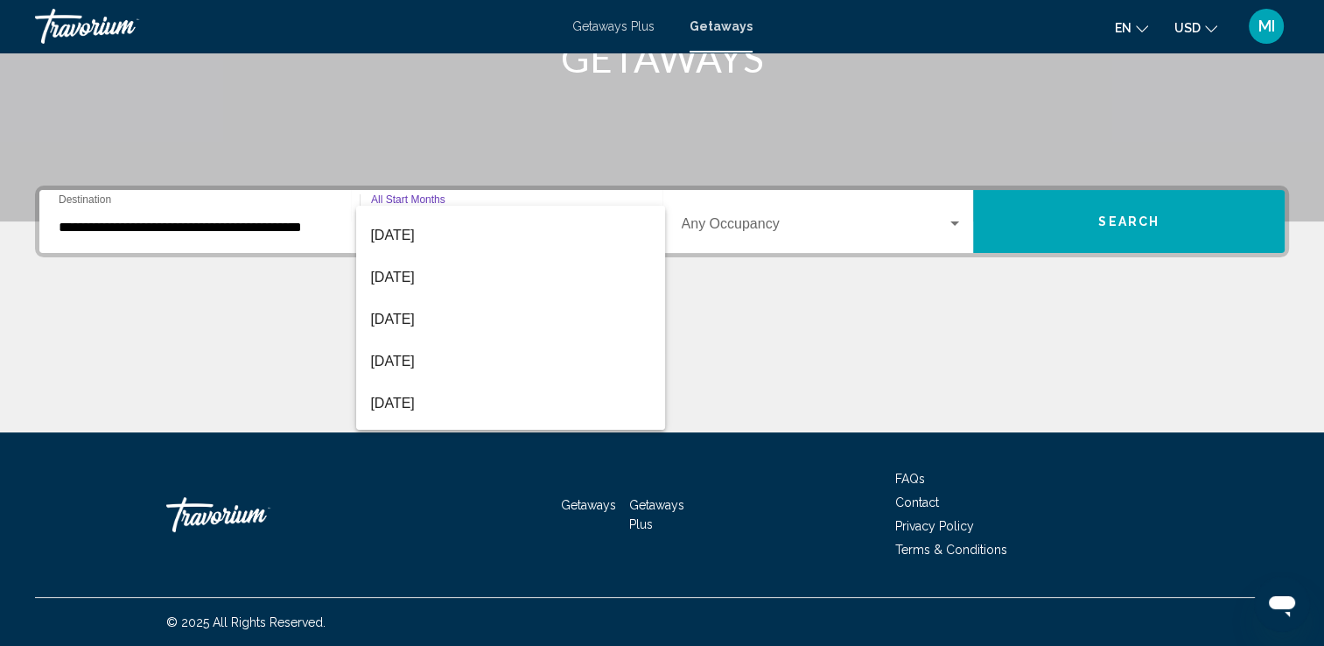
scroll to position [80, 0]
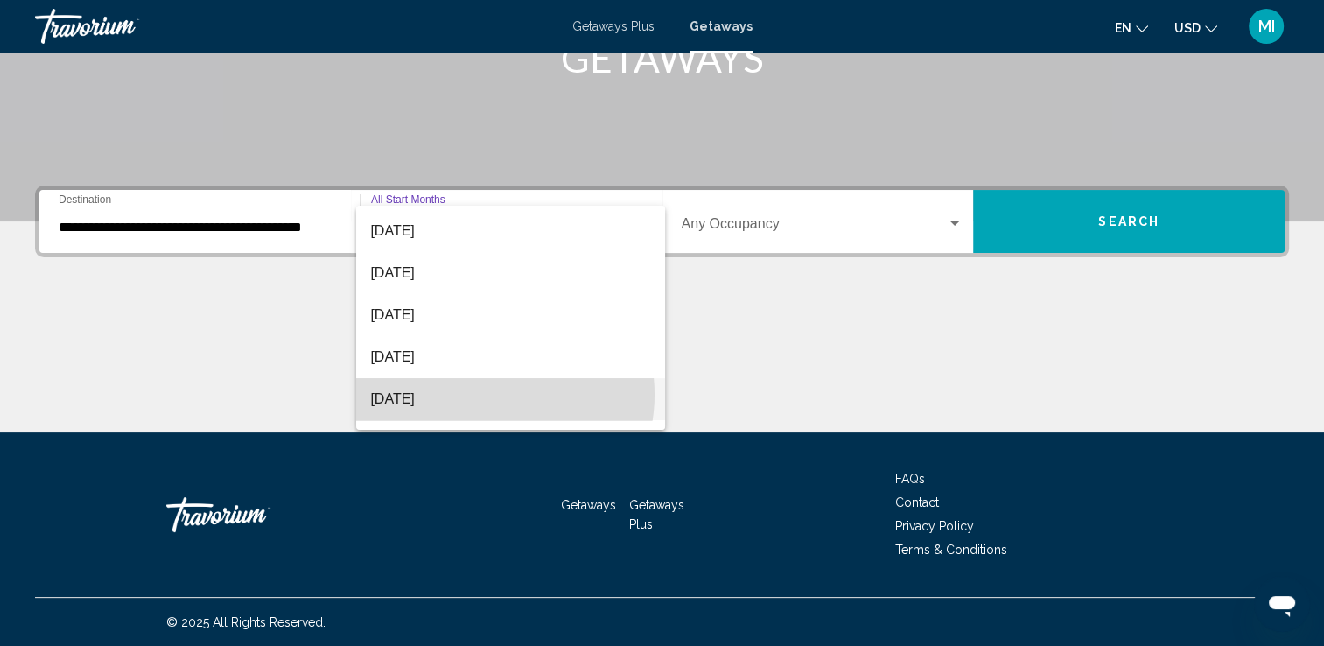
click at [485, 394] on span "[DATE]" at bounding box center [510, 399] width 281 height 42
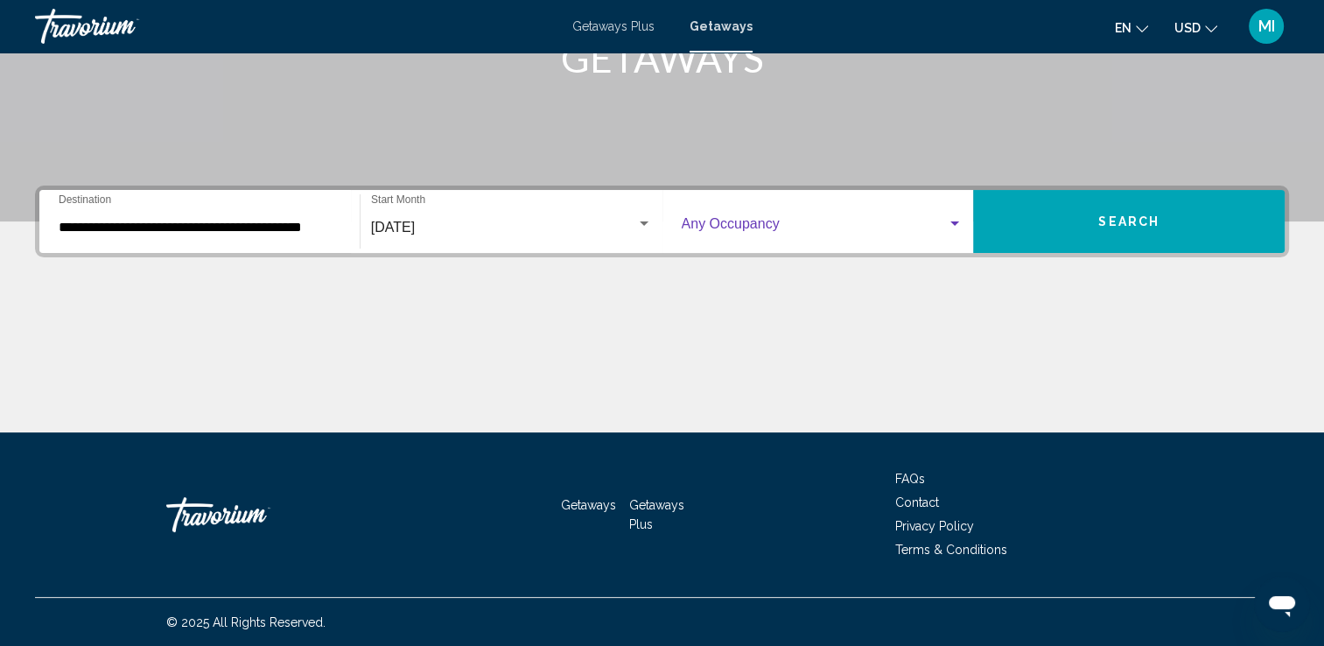
click at [959, 229] on div "Search widget" at bounding box center [955, 224] width 16 height 14
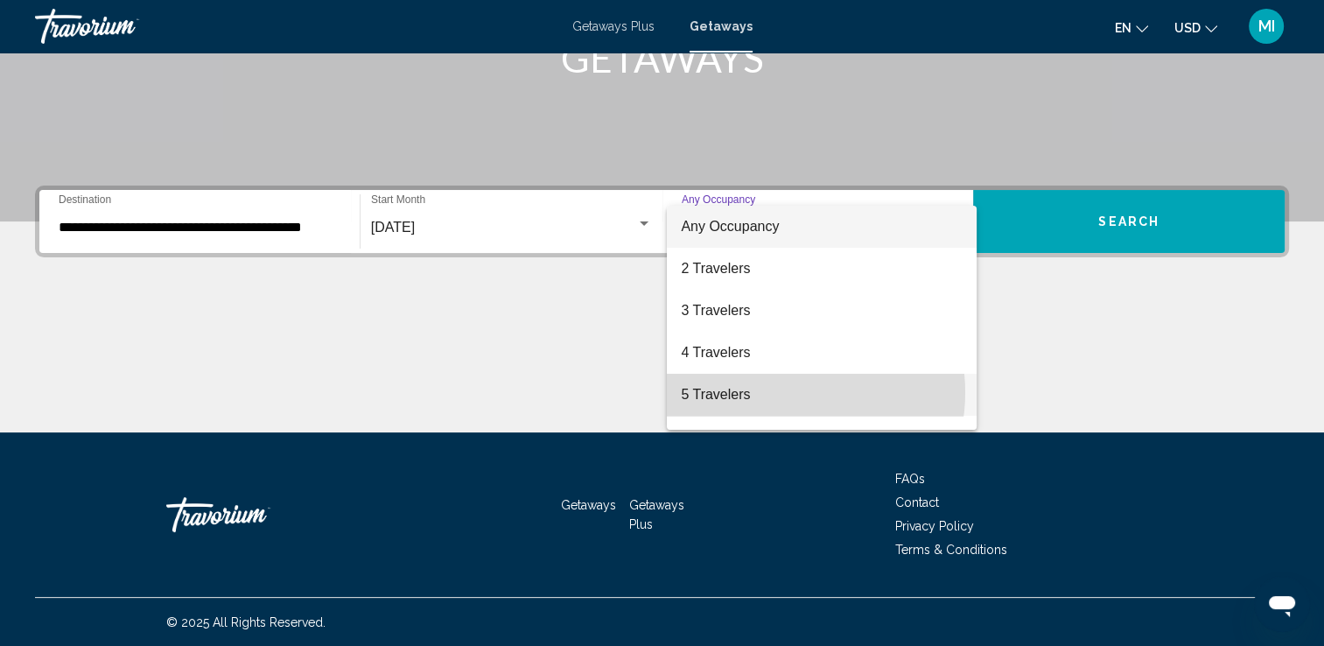
click at [780, 392] on span "5 Travelers" at bounding box center [822, 395] width 282 height 42
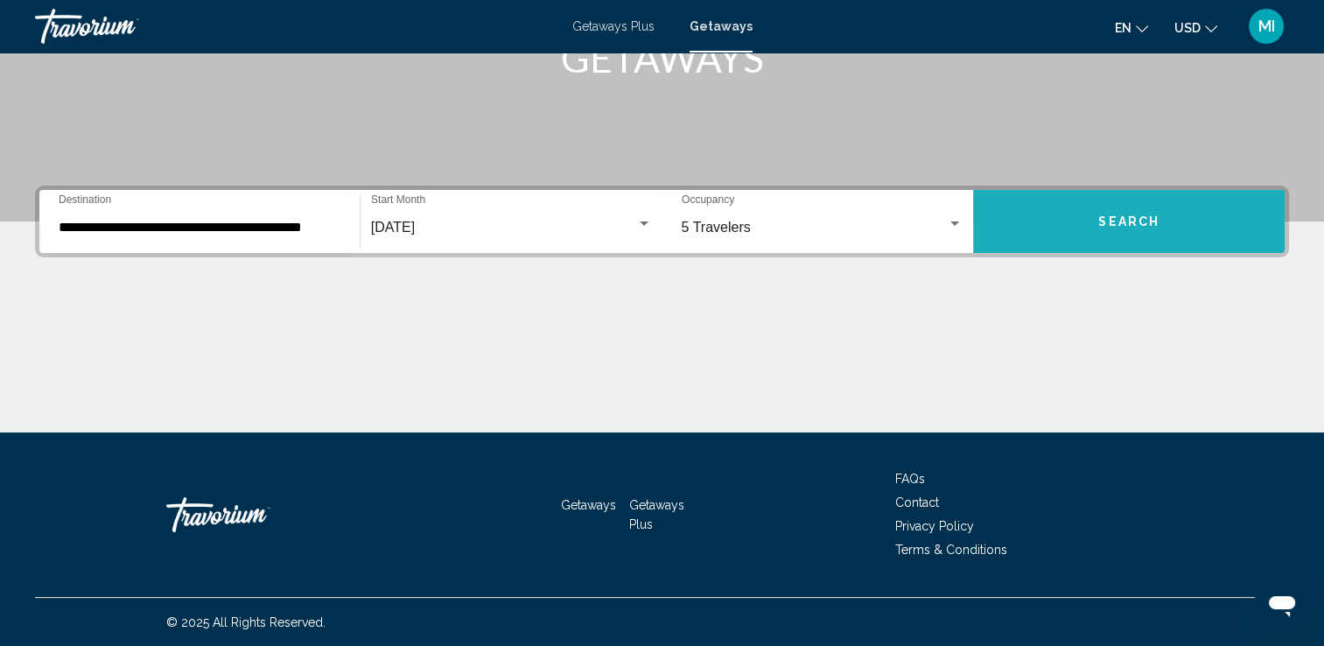
click at [1071, 209] on button "Search" at bounding box center [1128, 221] width 311 height 63
